Goal: Check status: Check status

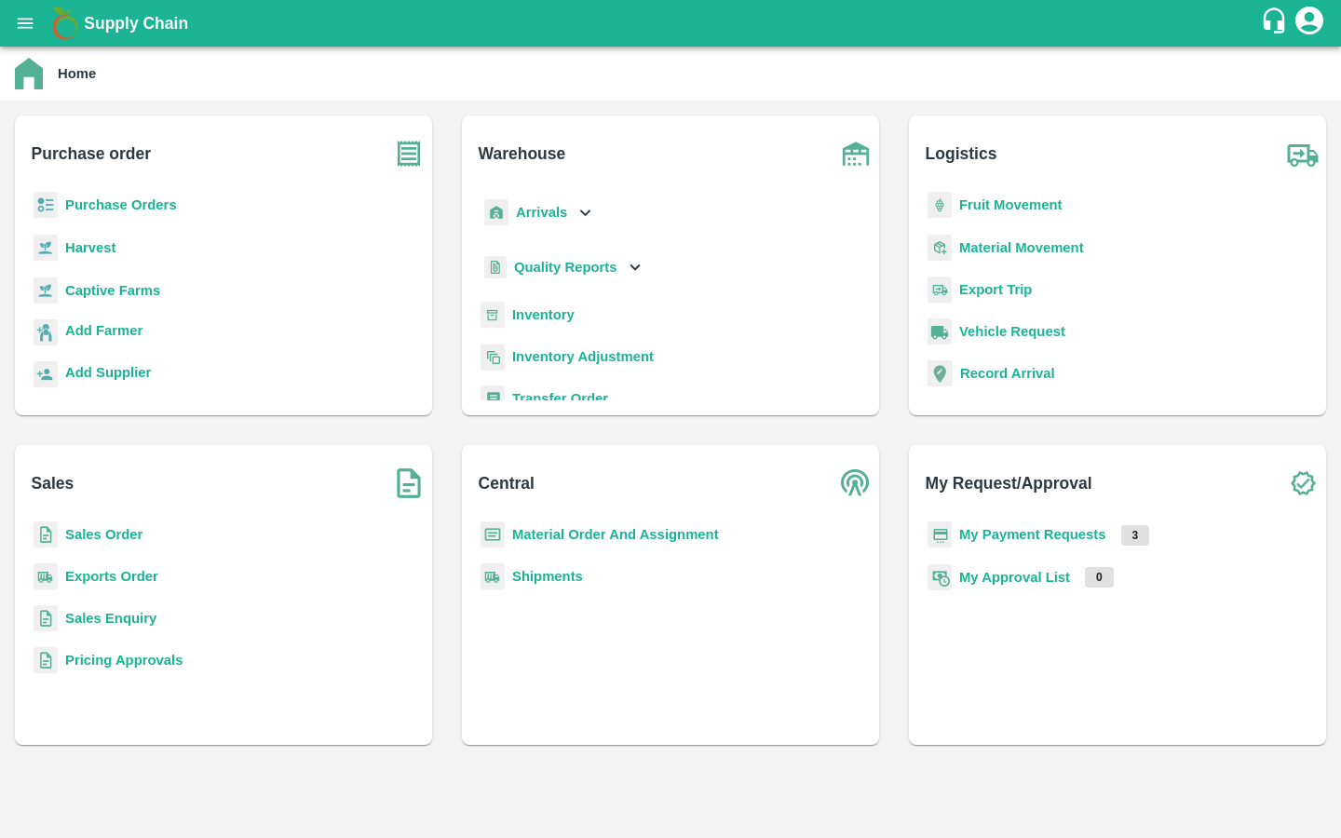
click at [146, 210] on b "Purchase Orders" at bounding box center [121, 204] width 112 height 15
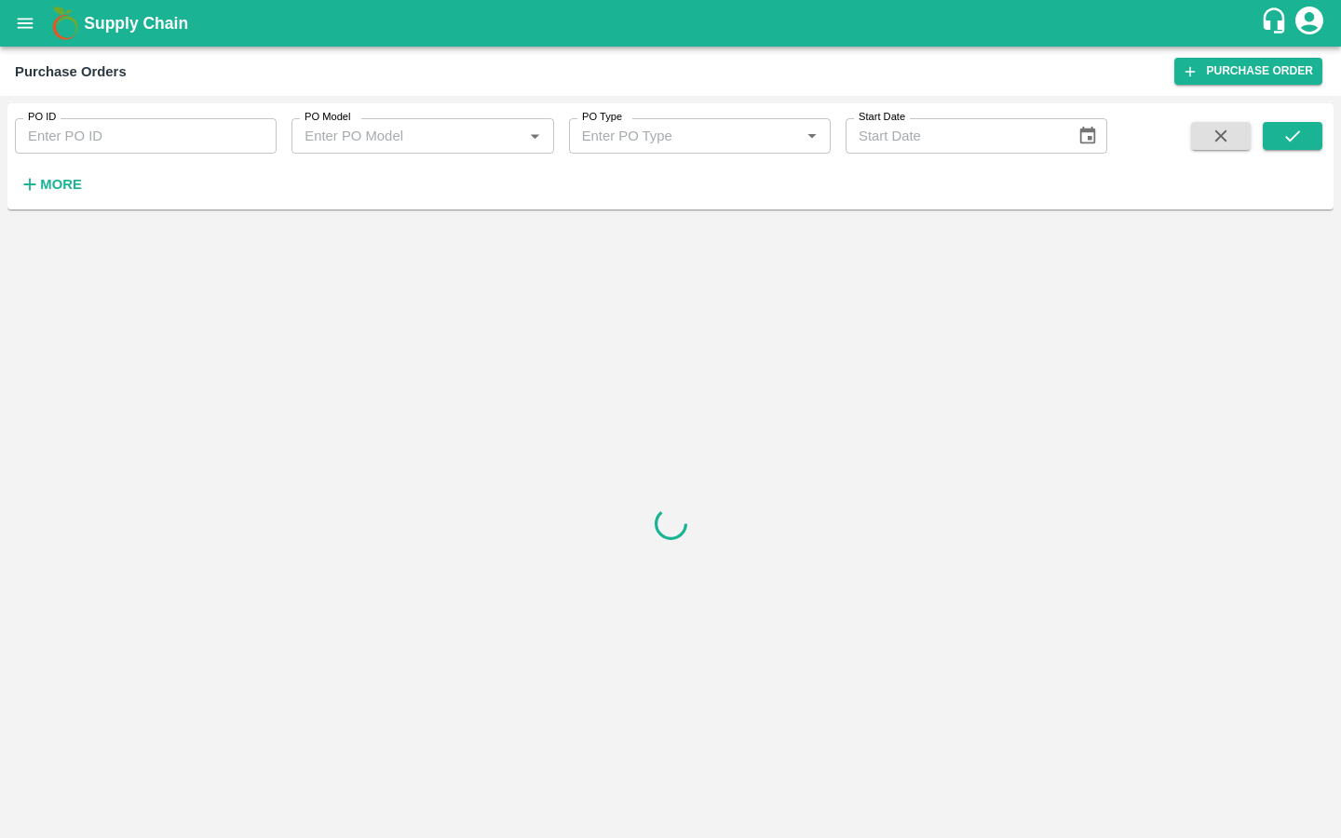
click at [56, 184] on strong "More" at bounding box center [61, 184] width 42 height 15
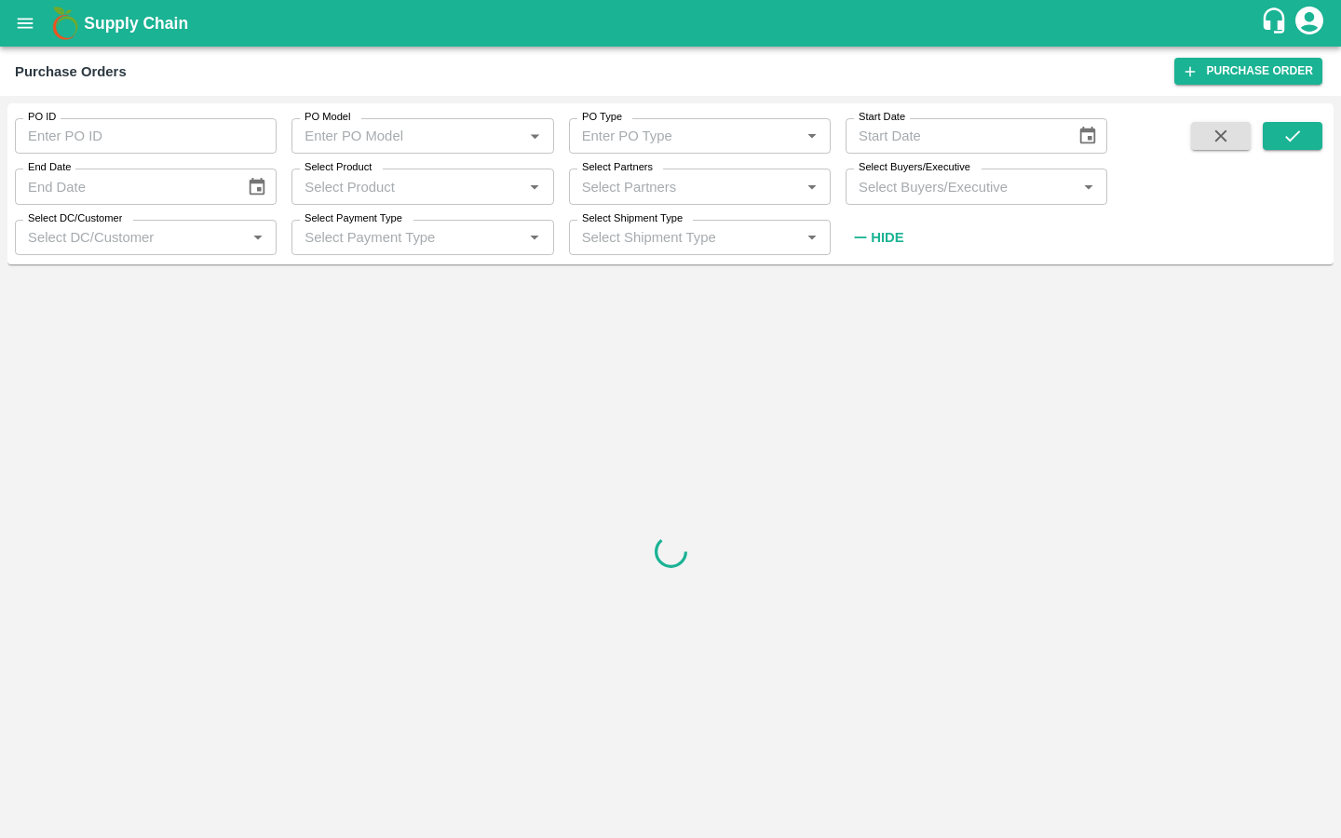
click at [681, 186] on input "Select Partners" at bounding box center [685, 186] width 220 height 24
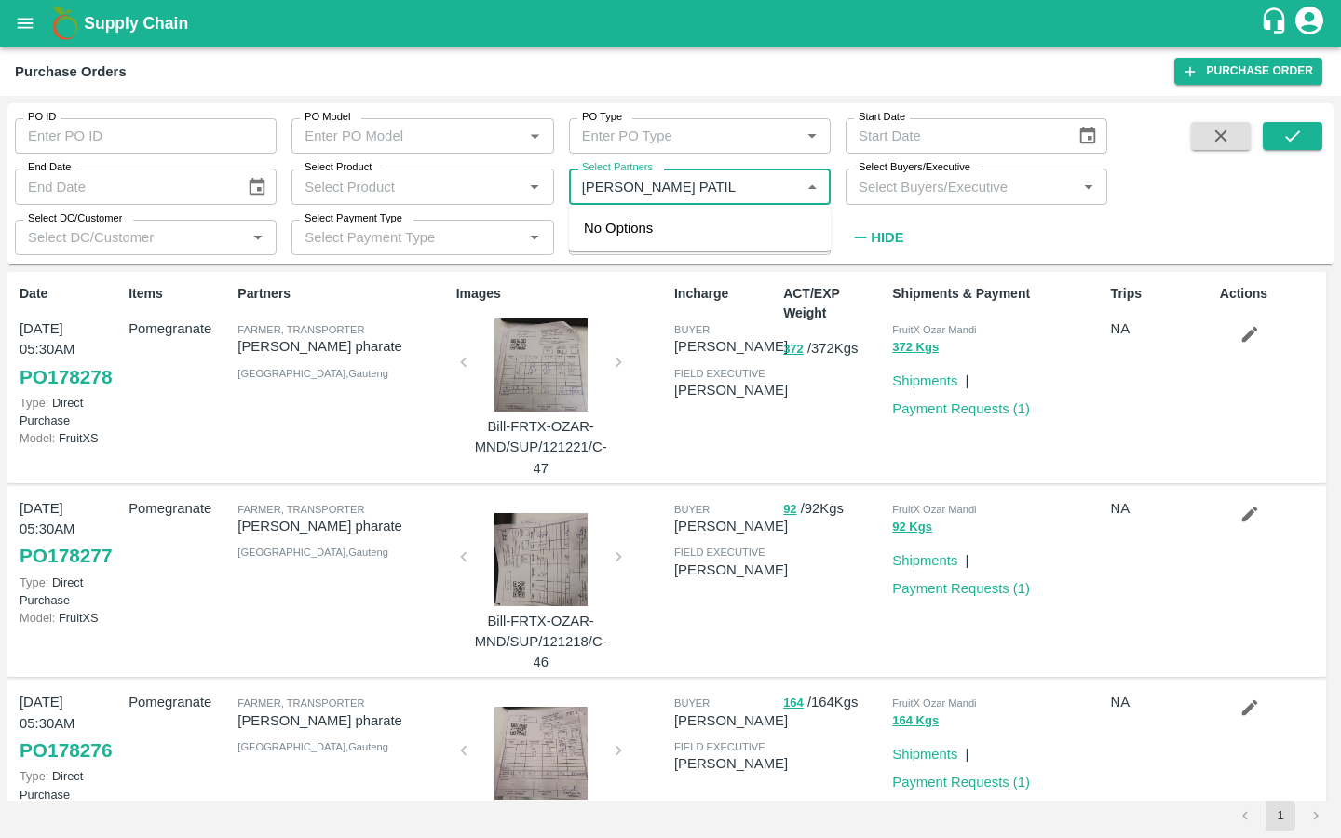
click at [668, 187] on input "Select Partners" at bounding box center [685, 186] width 220 height 24
drag, startPoint x: 716, startPoint y: 185, endPoint x: 635, endPoint y: 185, distance: 81.0
click at [635, 185] on input "Select Partners" at bounding box center [685, 186] width 220 height 24
type input "NIKHIL PATIL"
click at [88, 132] on input "PO ID" at bounding box center [146, 135] width 262 height 35
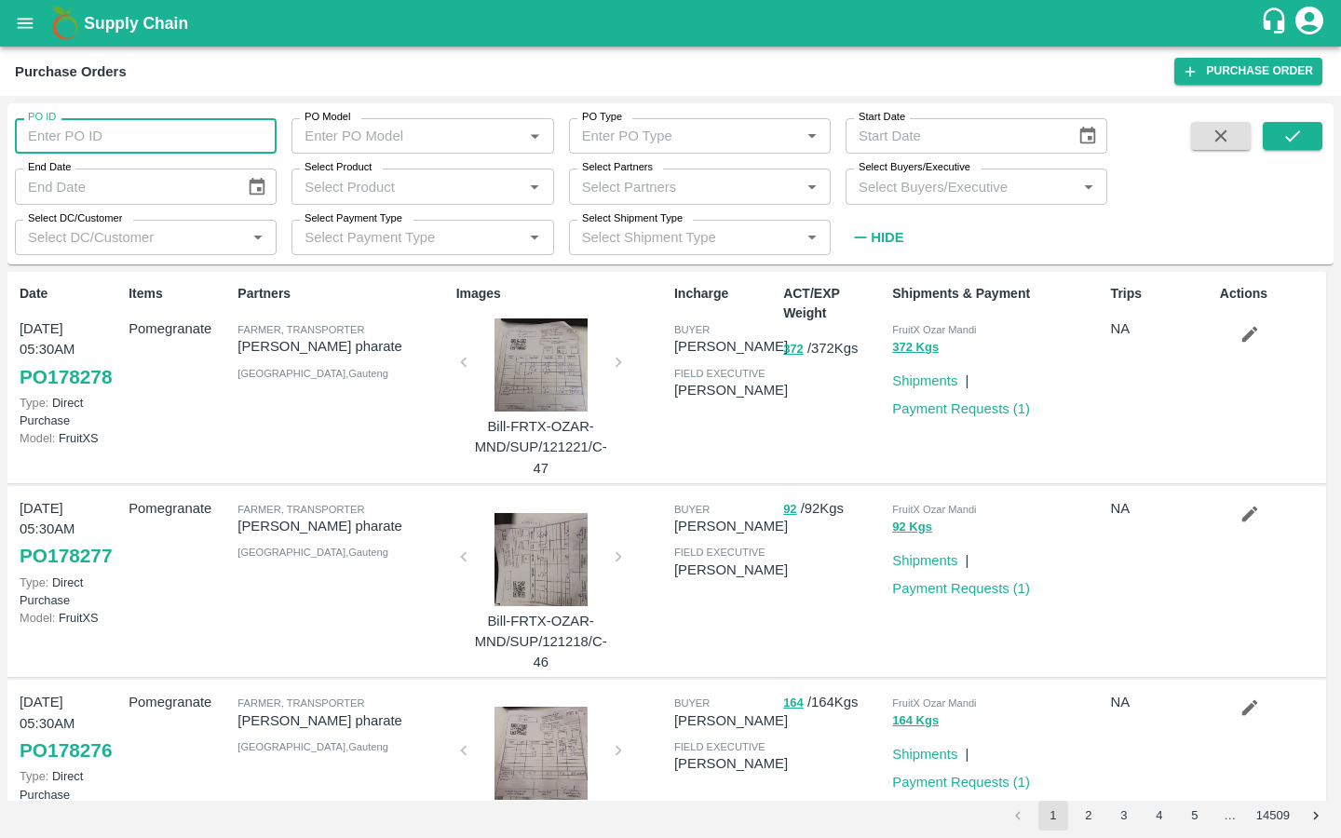
paste input "175289"
type input "175289"
click at [1272, 140] on button "submit" at bounding box center [1293, 136] width 60 height 28
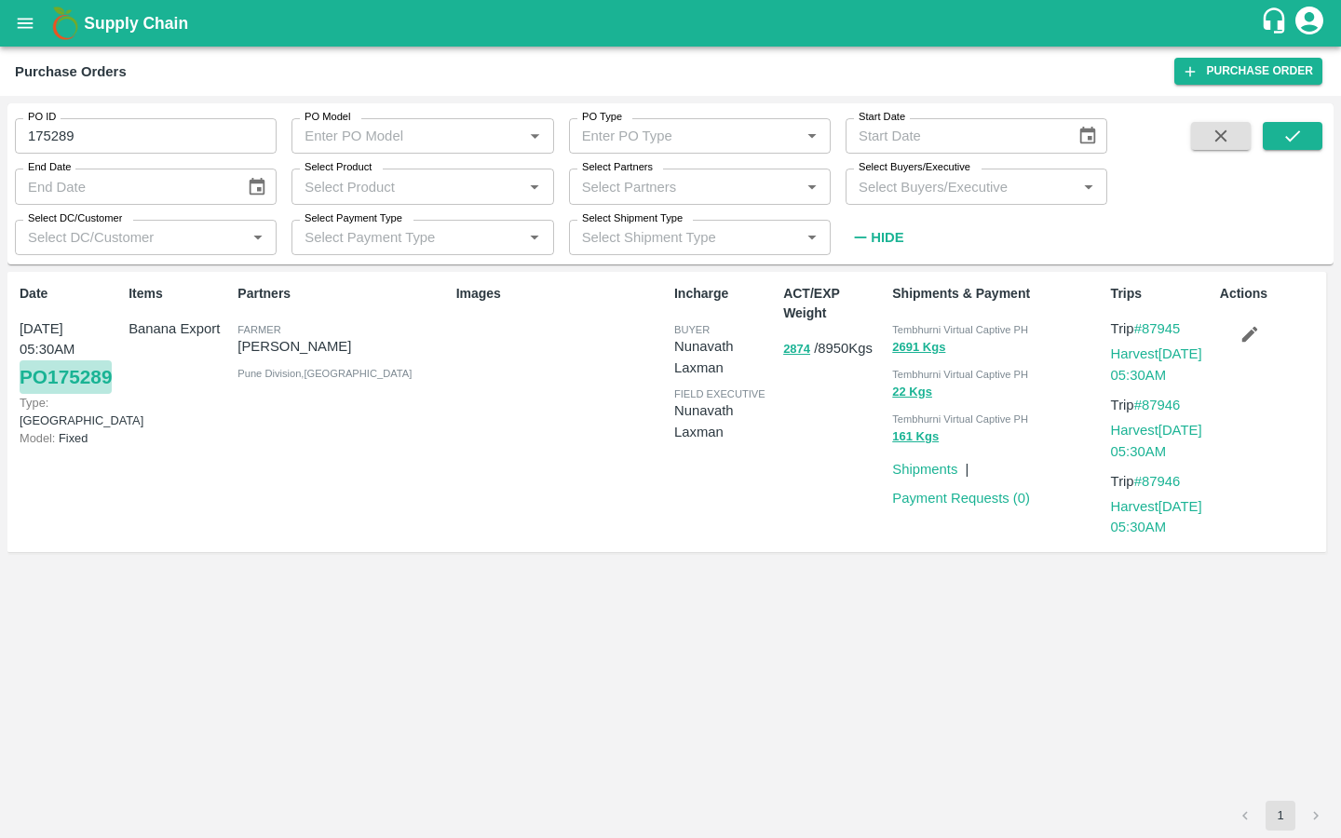
click at [66, 393] on link "PO 175289" at bounding box center [66, 377] width 92 height 34
